Goal: Task Accomplishment & Management: Manage account settings

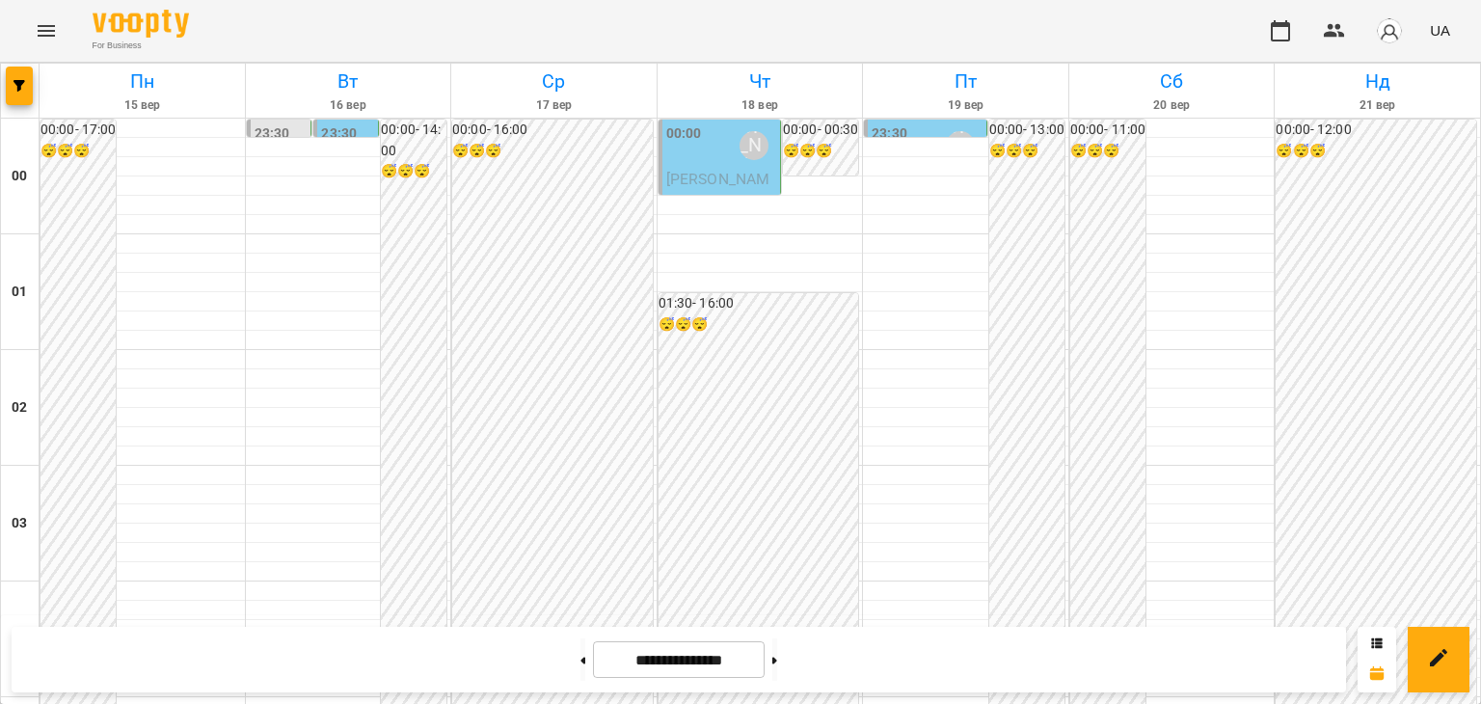
scroll to position [2279, 0]
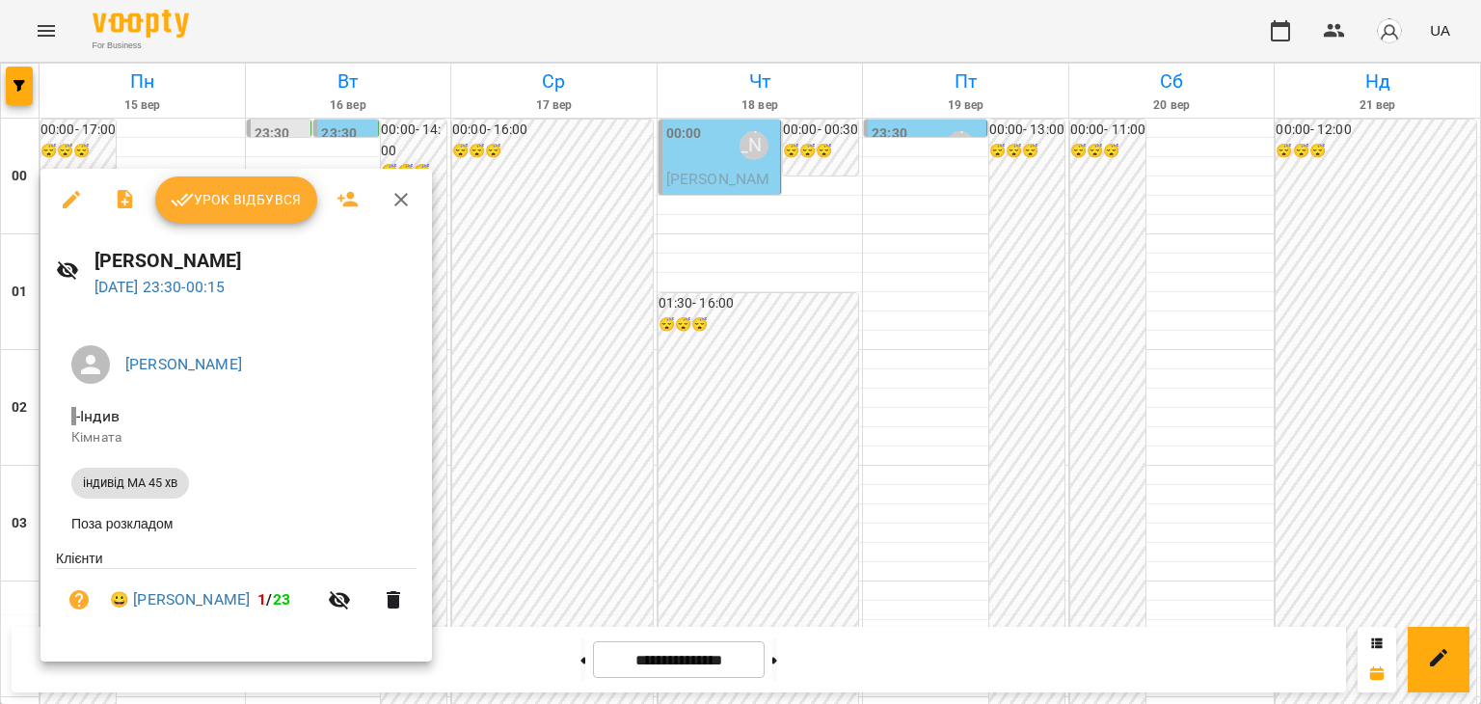
click at [264, 199] on span "Урок відбувся" at bounding box center [236, 199] width 131 height 23
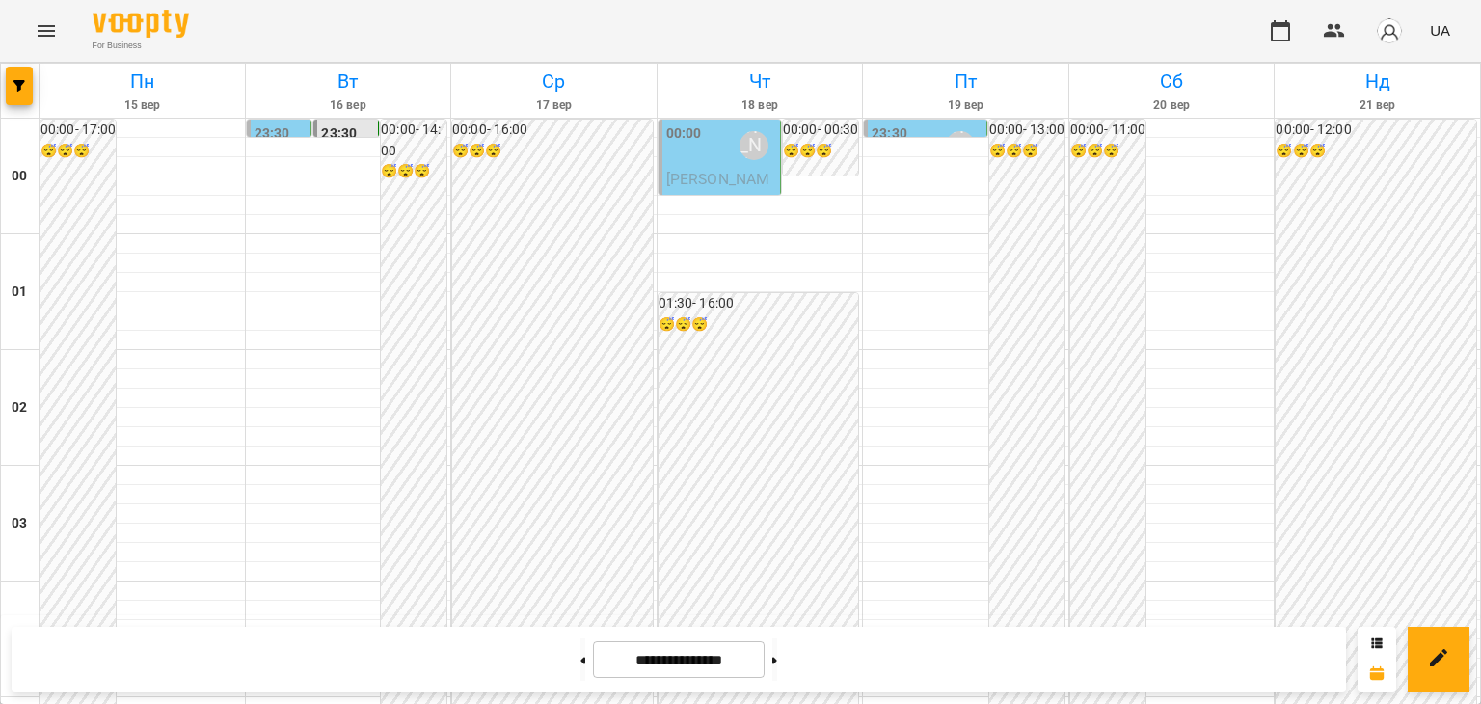
scroll to position [2279, 0]
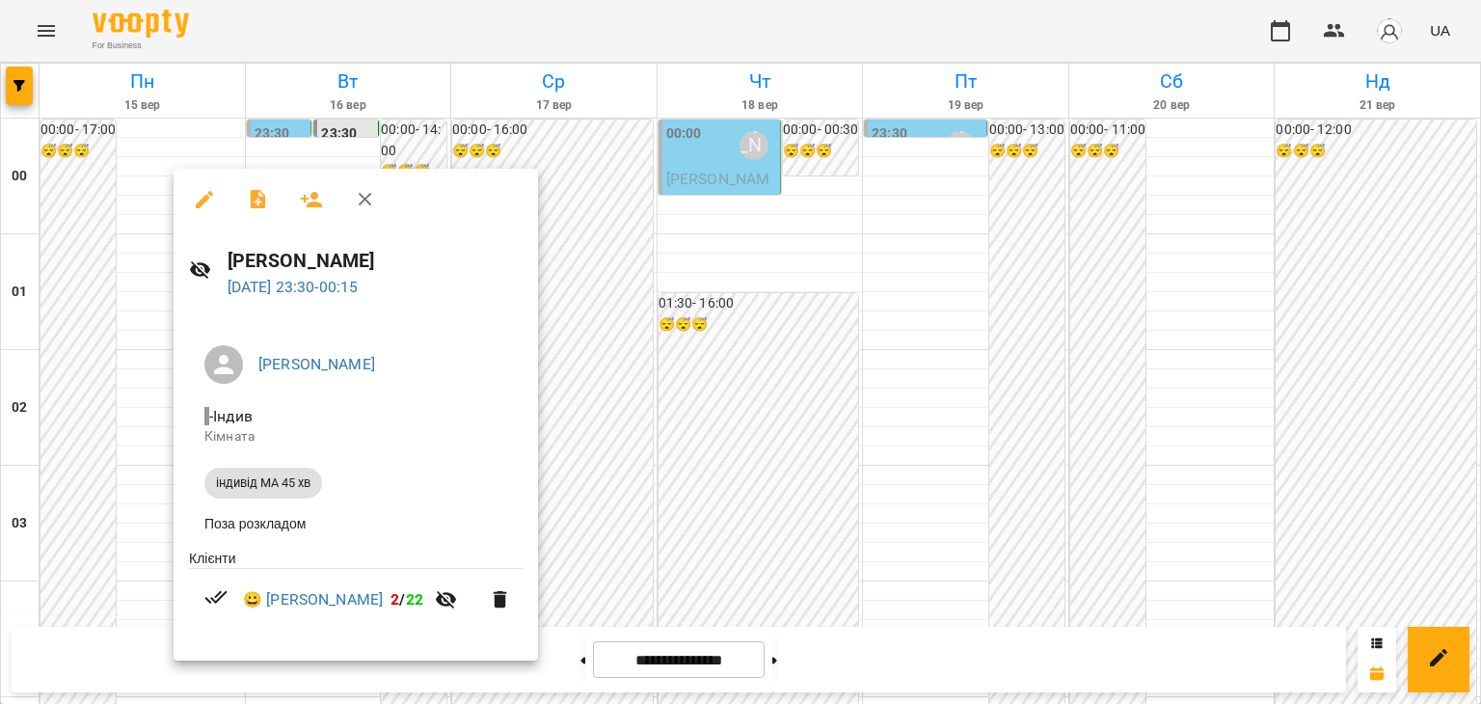
click at [745, 323] on div at bounding box center [740, 352] width 1481 height 704
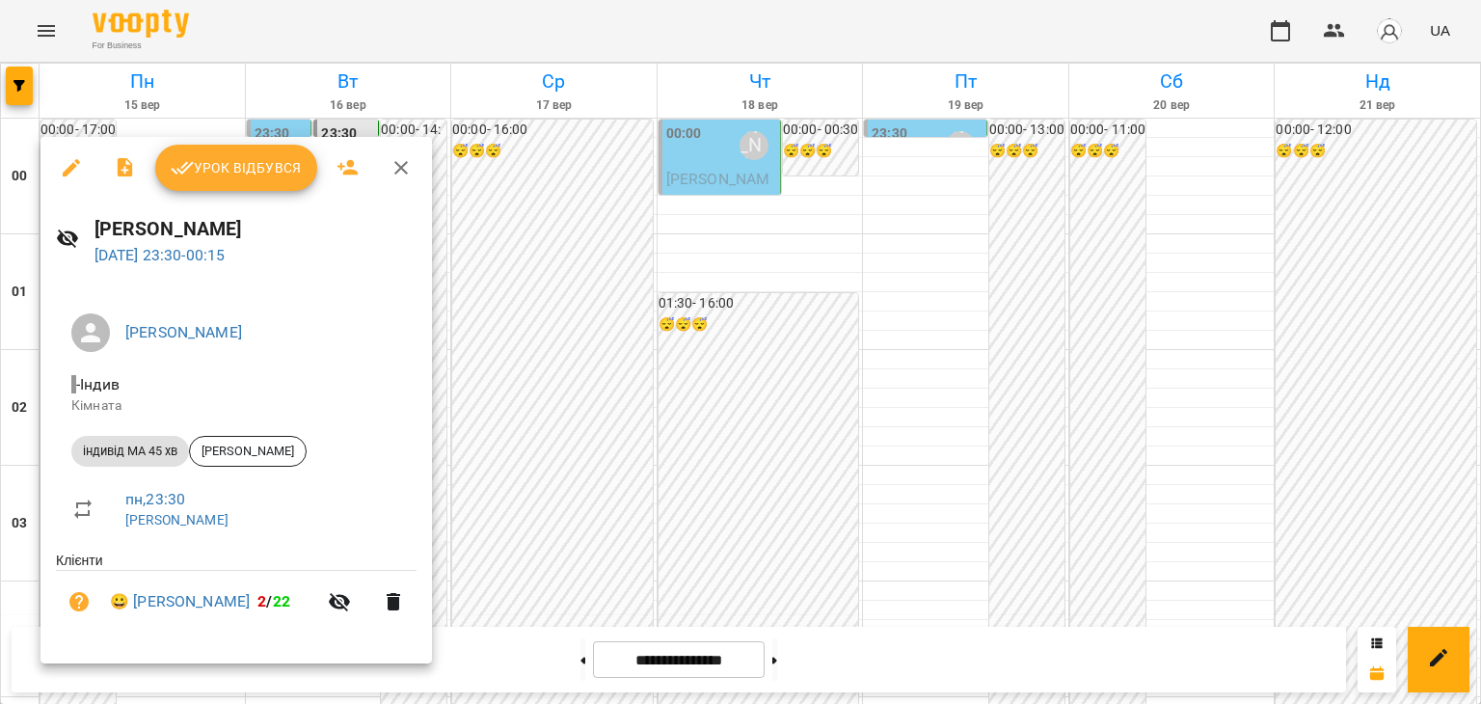
click at [930, 321] on div at bounding box center [740, 352] width 1481 height 704
